Goal: Find specific page/section: Find specific page/section

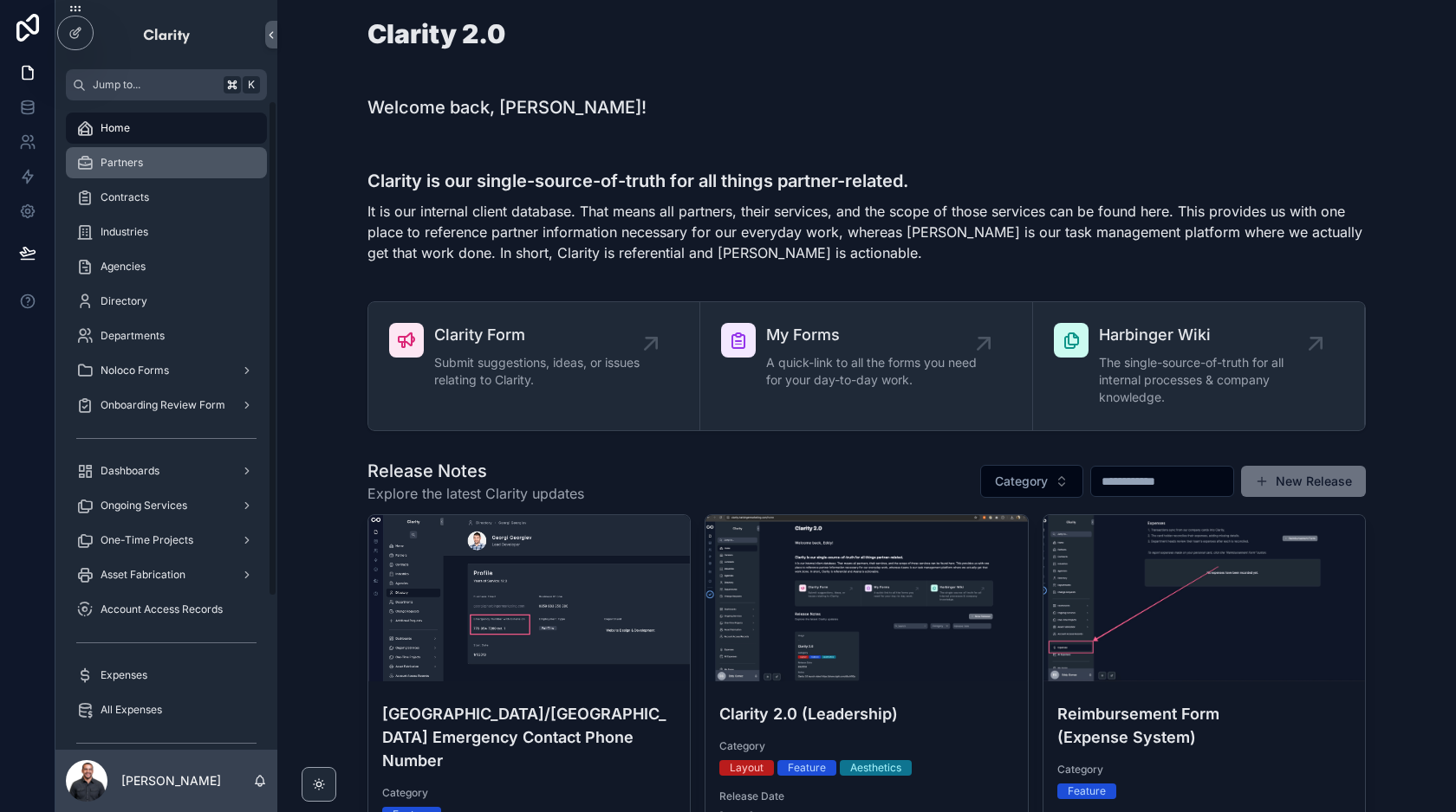
click at [159, 168] on div "Partners" at bounding box center [166, 162] width 180 height 28
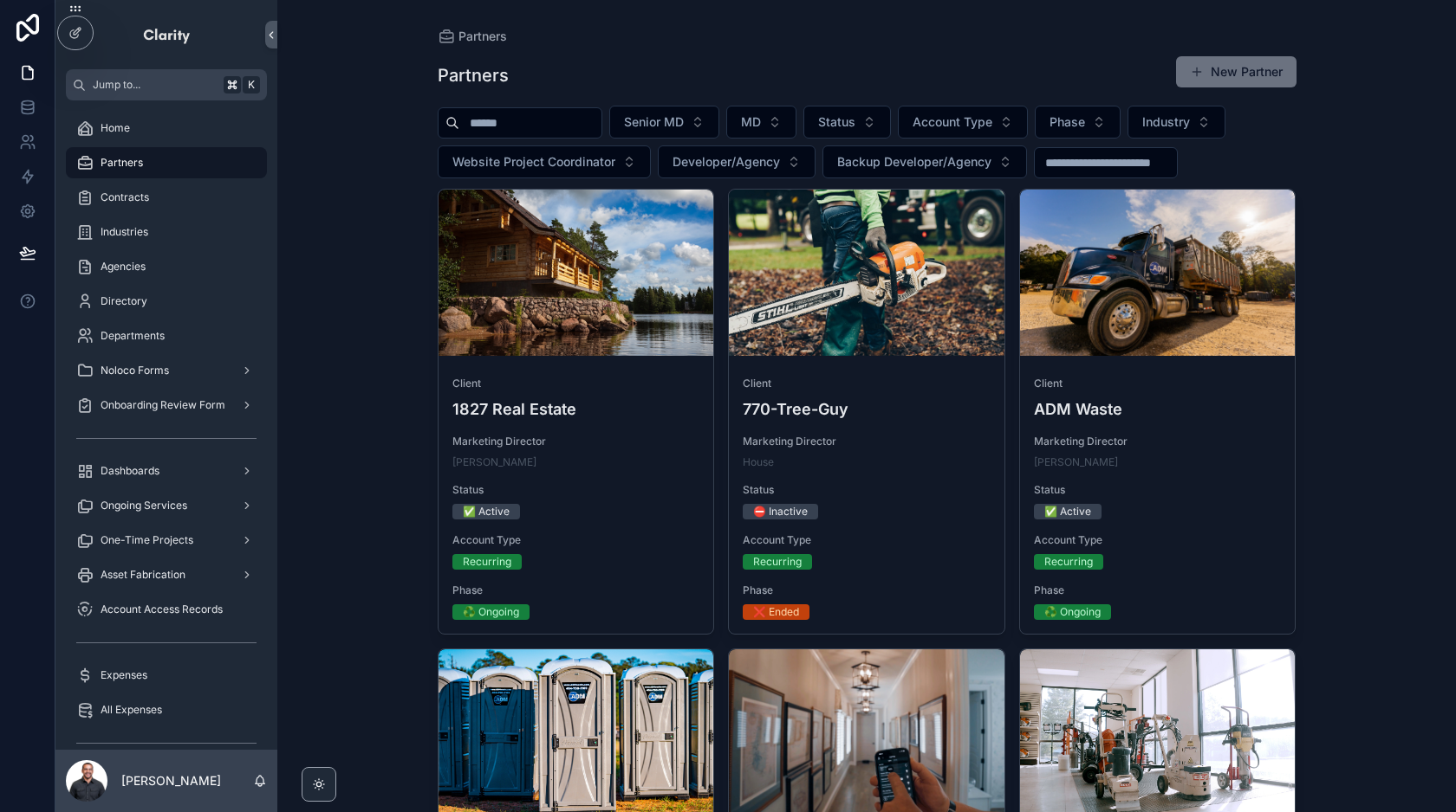
click at [524, 114] on input "scrollable content" at bounding box center [530, 122] width 142 height 24
type input "*"
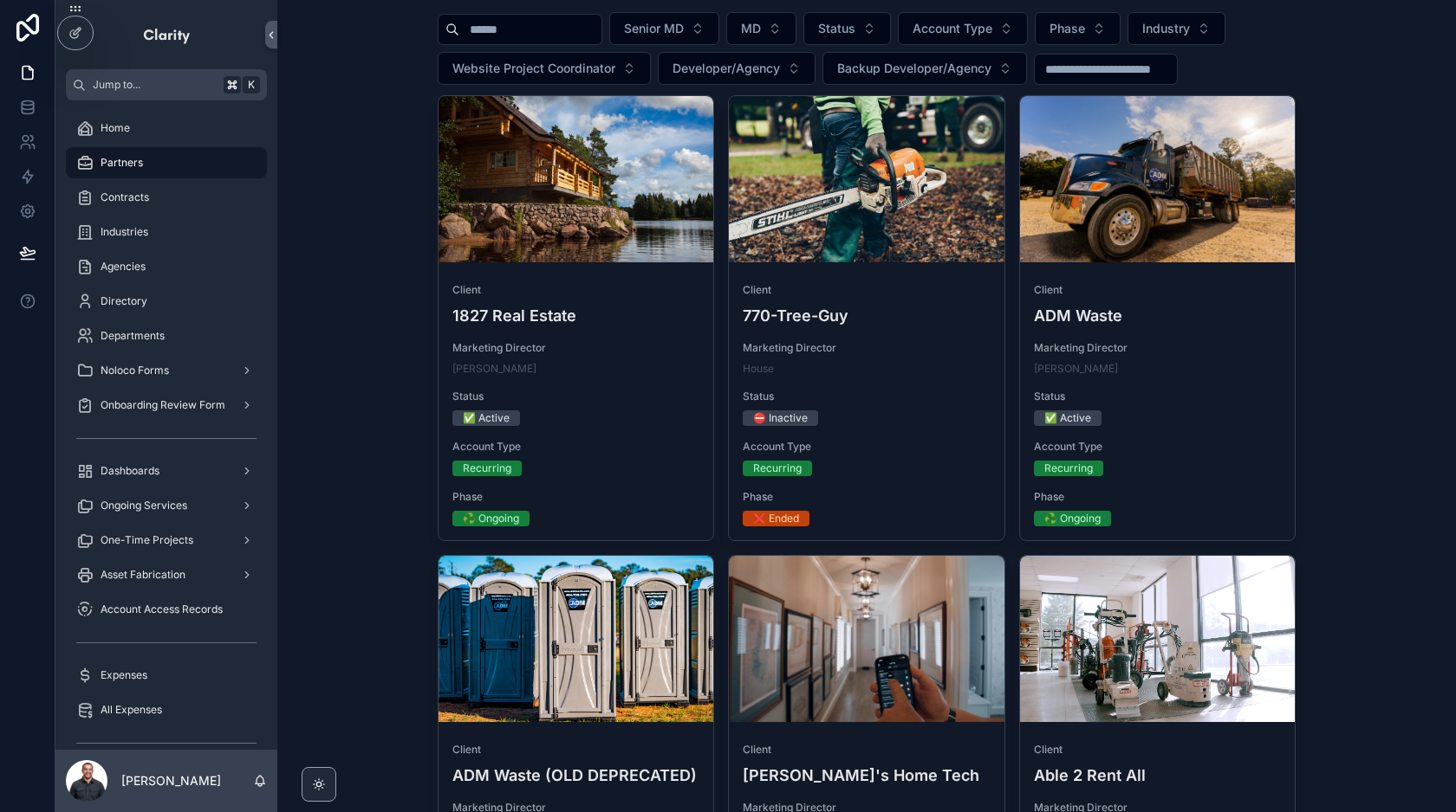
scroll to position [28, 0]
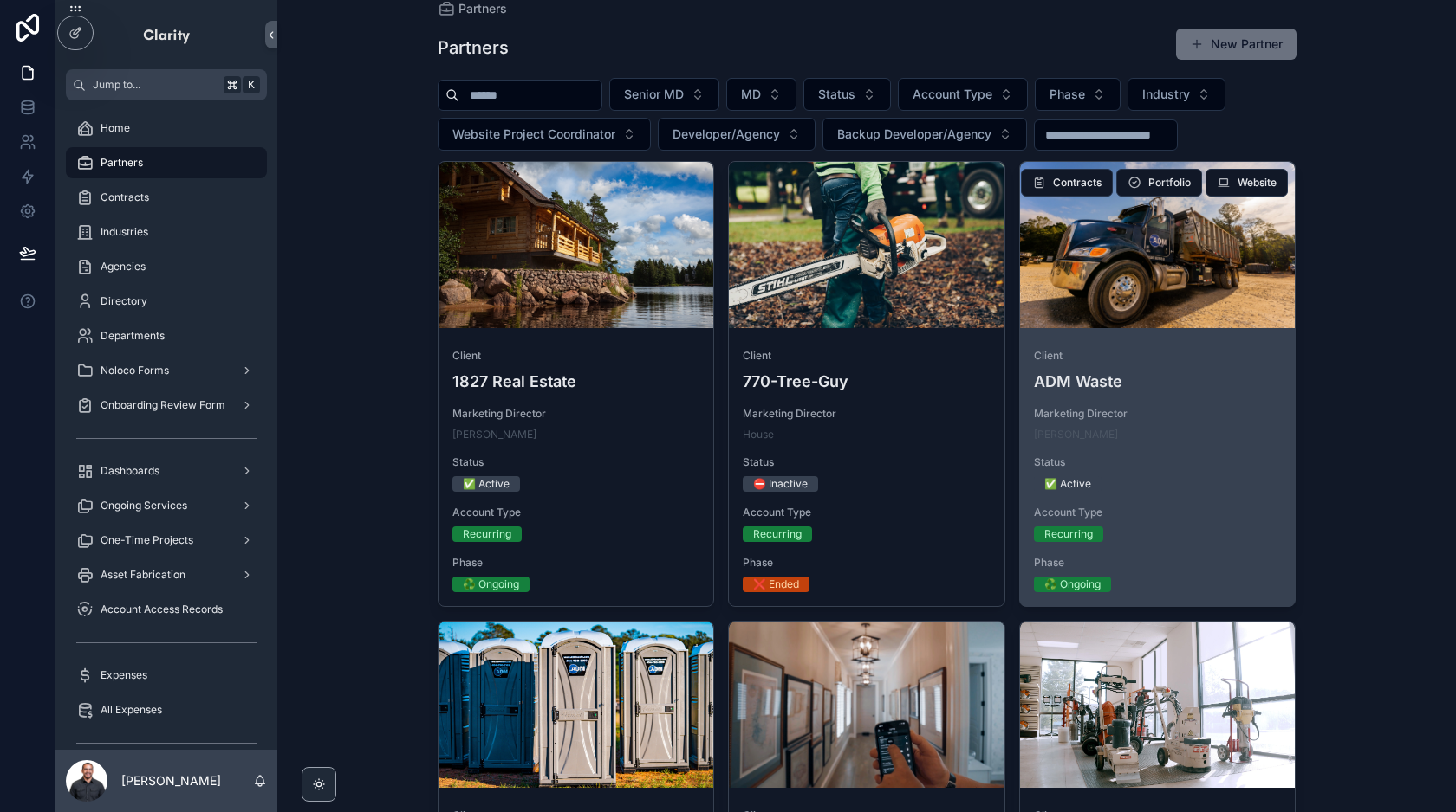
click at [1242, 393] on div "Client ADM Waste Marketing Director [PERSON_NAME] Status ✅ Active Account Type …" at bounding box center [1157, 470] width 276 height 271
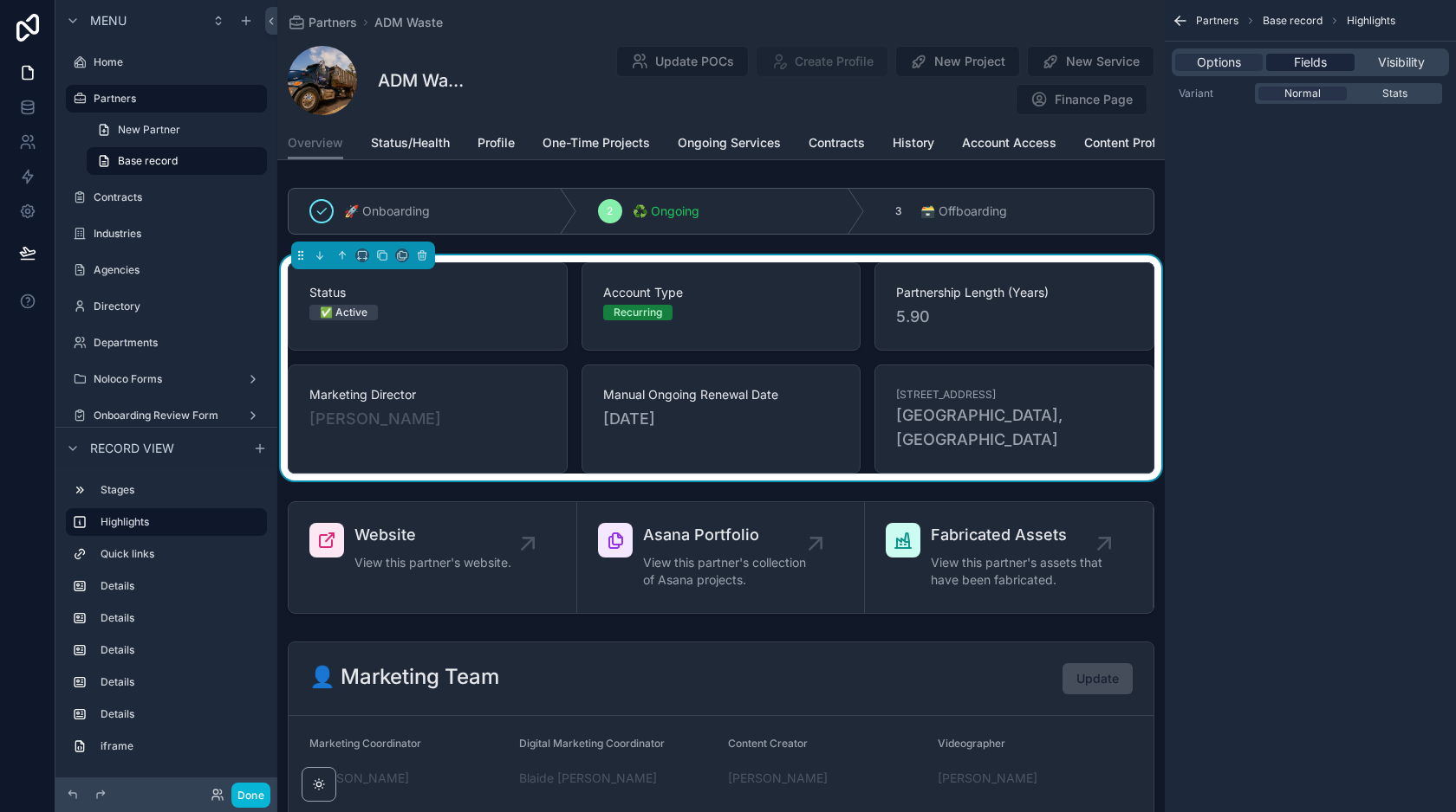
click at [1308, 55] on span "Fields" at bounding box center [1310, 62] width 32 height 17
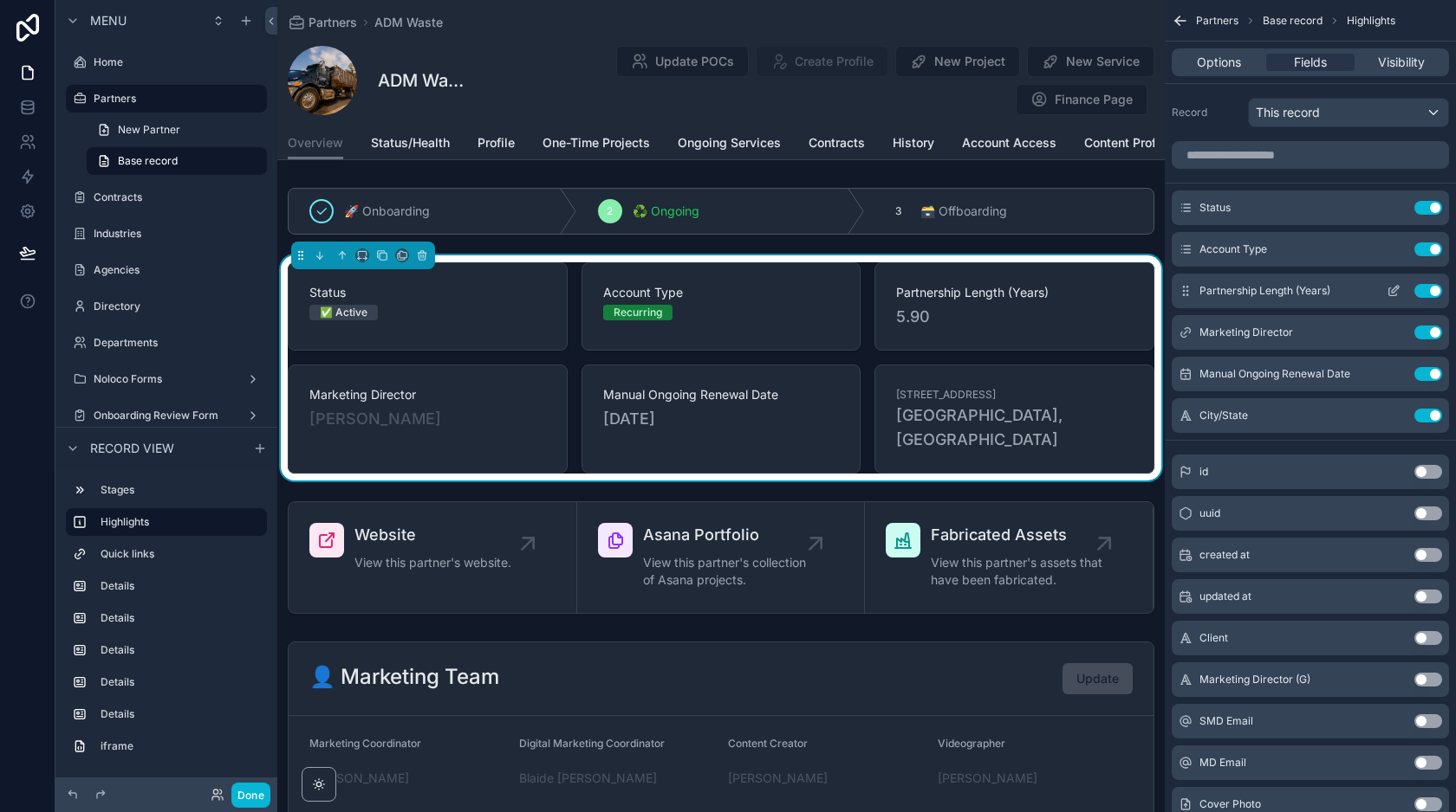
click at [1392, 289] on icon "scrollable content" at bounding box center [1393, 291] width 14 height 14
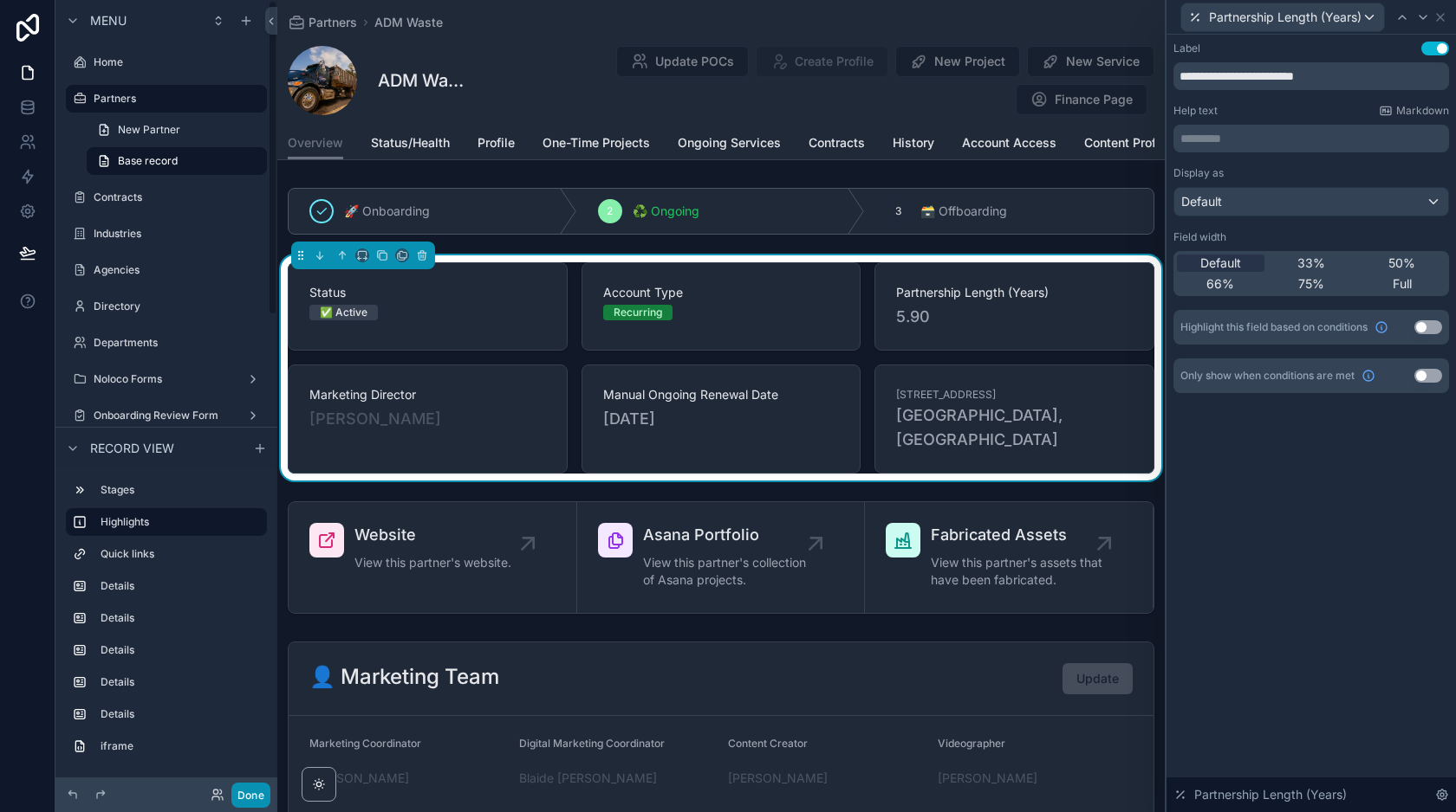
click at [248, 785] on button "Done" at bounding box center [250, 795] width 39 height 25
